Goal: Task Accomplishment & Management: Use online tool/utility

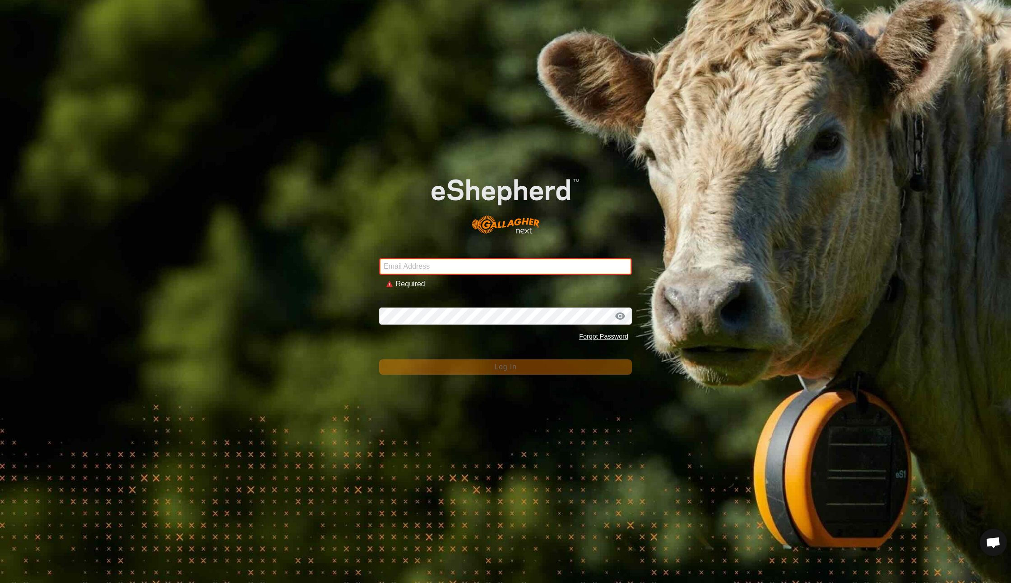
type input "[EMAIL_ADDRESS][DOMAIN_NAME]"
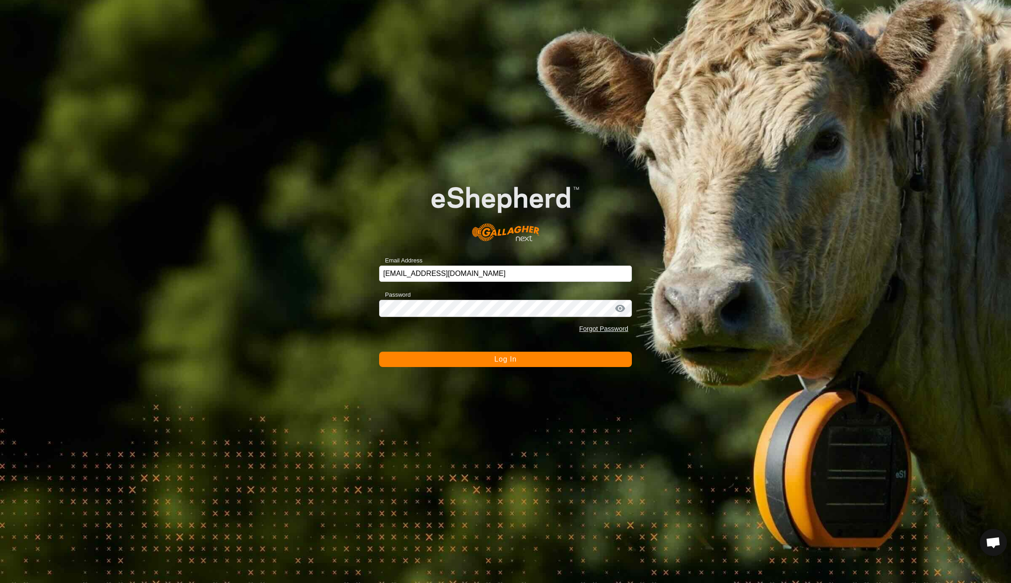
click at [504, 362] on span "Log In" at bounding box center [505, 360] width 22 height 8
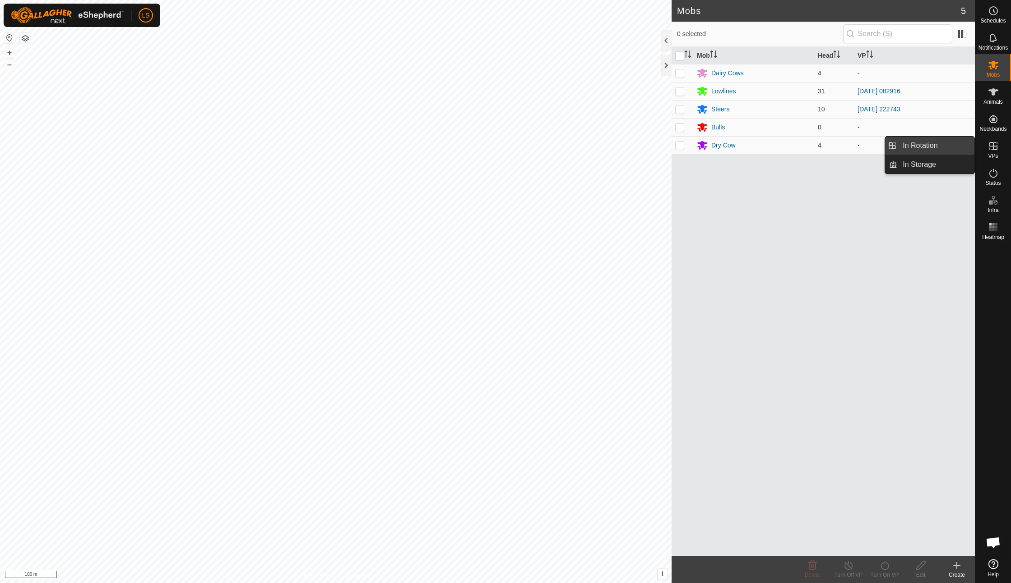
click at [938, 145] on link "In Rotation" at bounding box center [935, 146] width 77 height 18
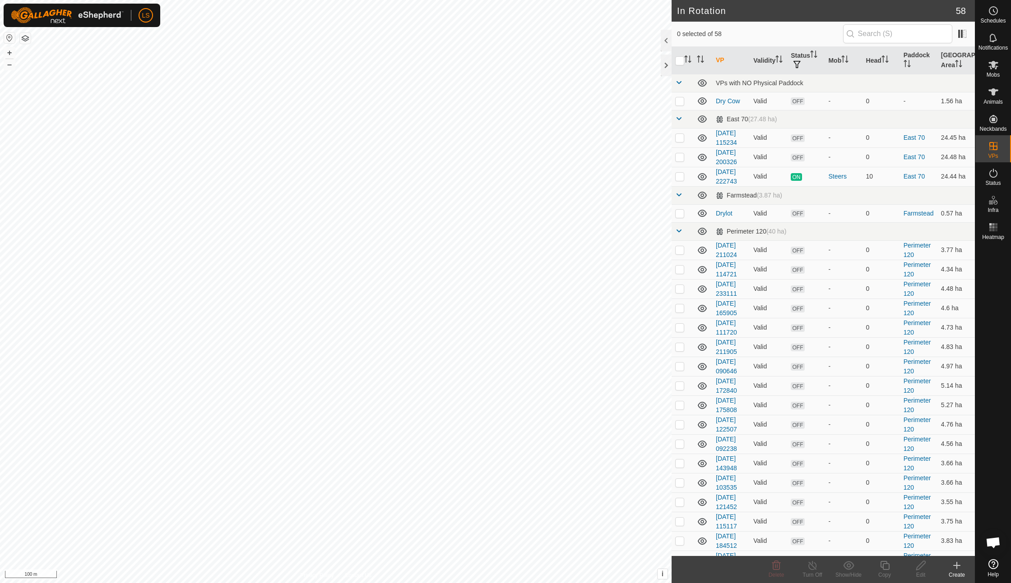
click at [958, 570] on icon at bounding box center [956, 565] width 11 height 11
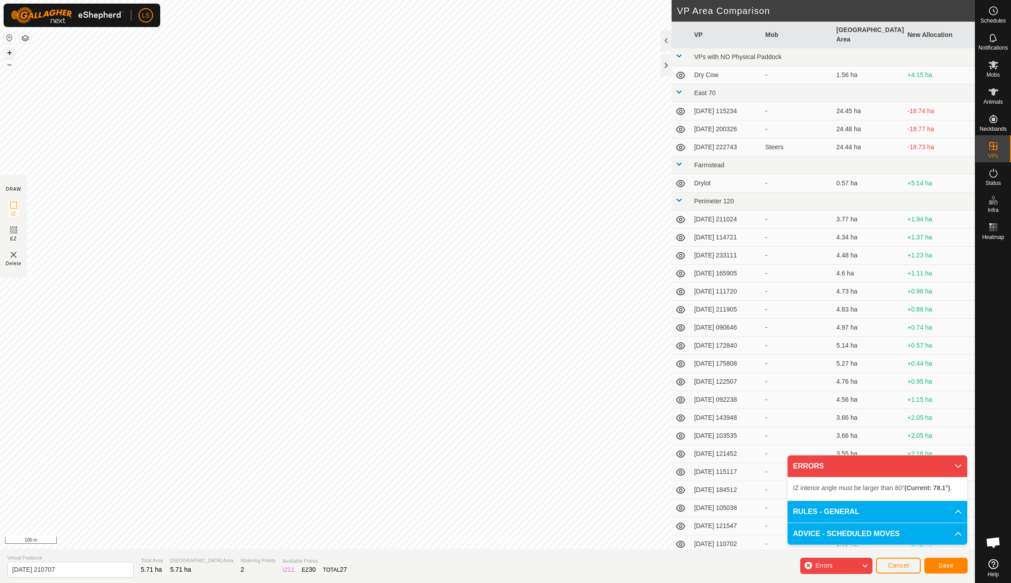
click at [10, 51] on button "+" at bounding box center [9, 52] width 11 height 11
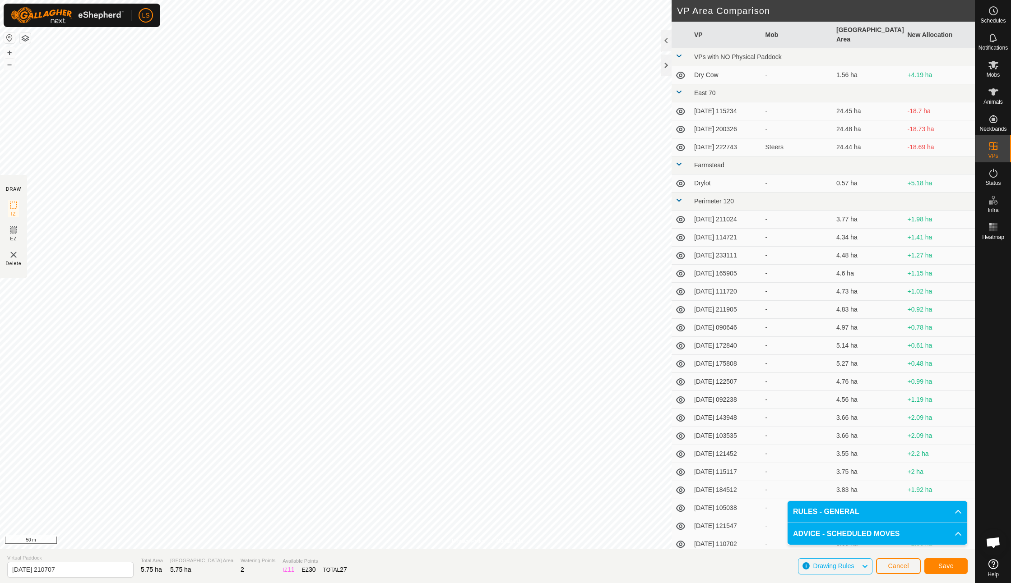
click at [950, 571] on button "Save" at bounding box center [945, 567] width 43 height 16
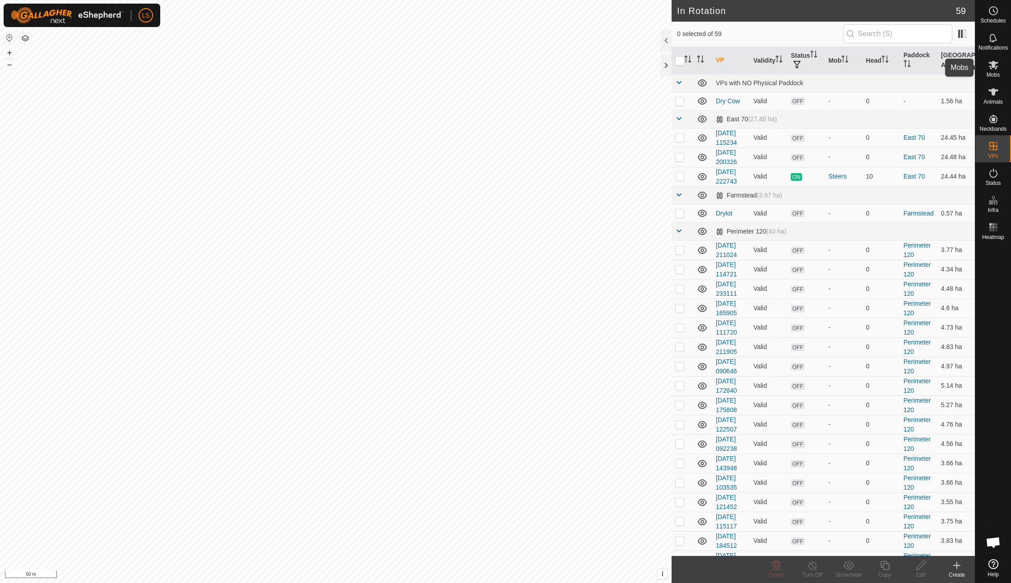
click at [993, 65] on icon at bounding box center [993, 65] width 10 height 9
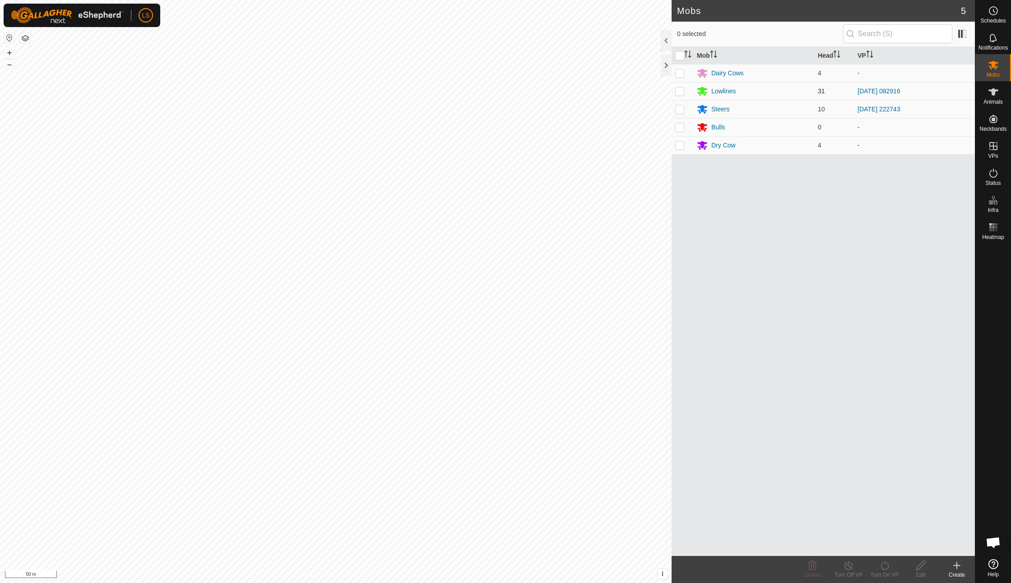
click at [681, 93] on p-checkbox at bounding box center [679, 91] width 9 height 7
checkbox input "true"
click at [885, 565] on icon at bounding box center [884, 565] width 11 height 11
click at [886, 544] on link "Now" at bounding box center [911, 545] width 89 height 18
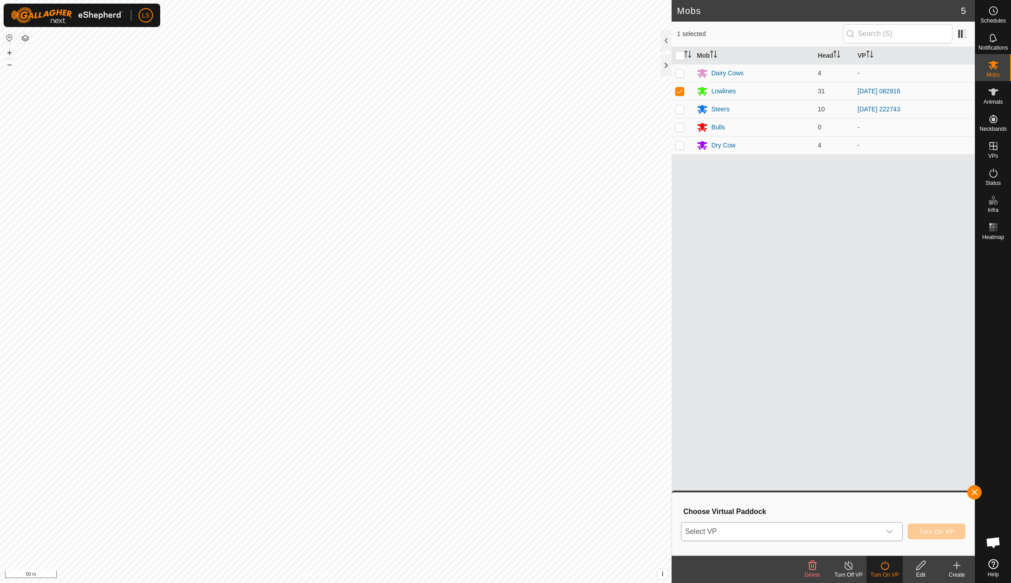
click at [889, 531] on icon "dropdown trigger" at bounding box center [889, 531] width 7 height 7
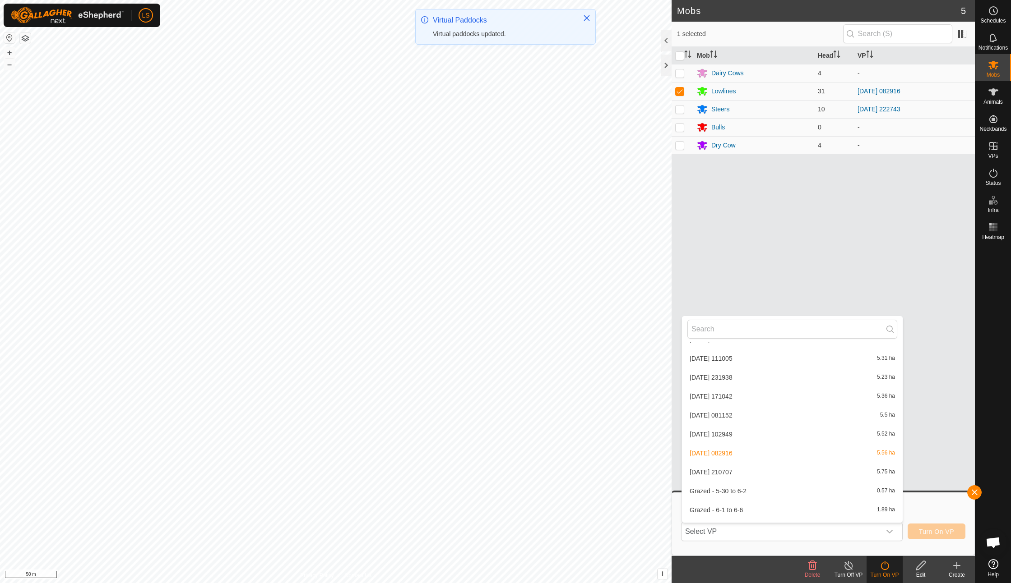
scroll to position [836, 0]
click at [741, 462] on li "[DATE] 210707 5.75 ha" at bounding box center [792, 471] width 221 height 18
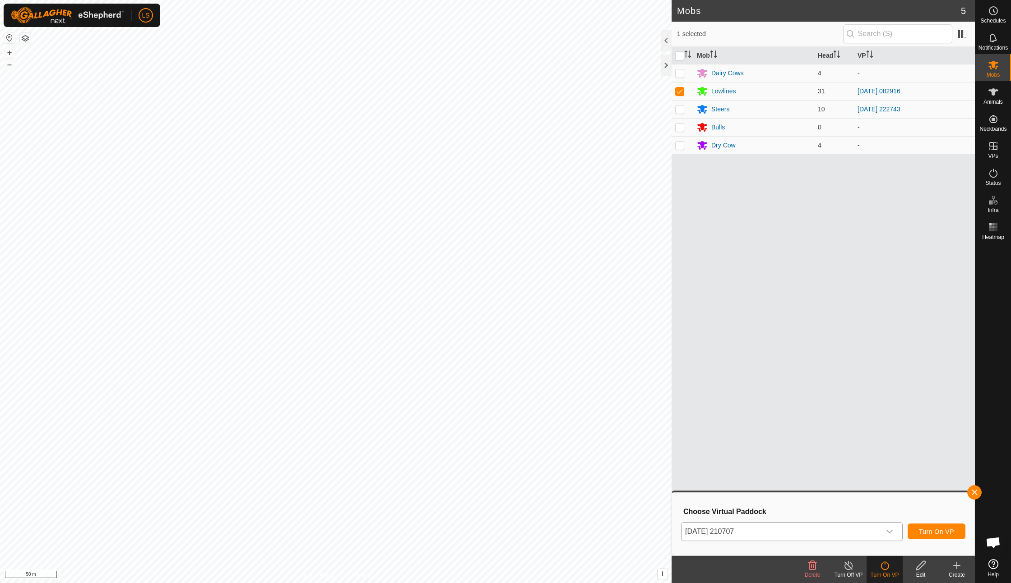
click at [942, 529] on span "Turn On VP" at bounding box center [936, 531] width 35 height 7
